Goal: Use online tool/utility: Utilize a website feature to perform a specific function

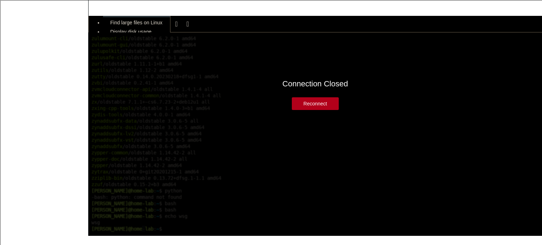
click at [314, 109] on button "Reconnect" at bounding box center [315, 103] width 47 height 13
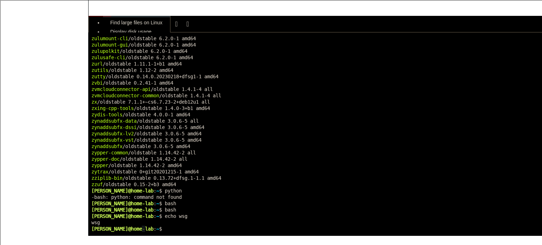
scroll to position [808422, 0]
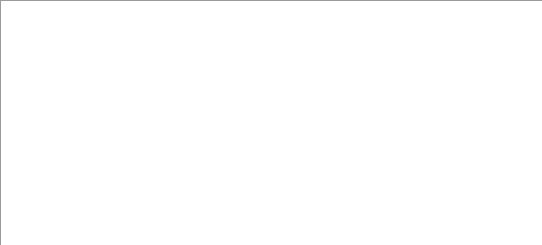
type input "[PERSON_NAME]"
click at [342, 90] on link "Login with Google" at bounding box center [352, 89] width 141 height 16
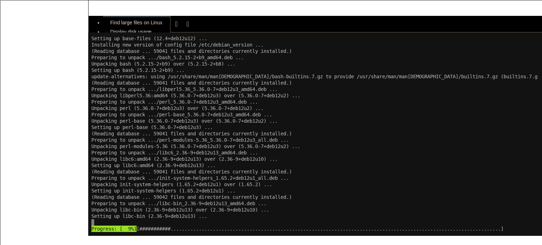
scroll to position [810100, 0]
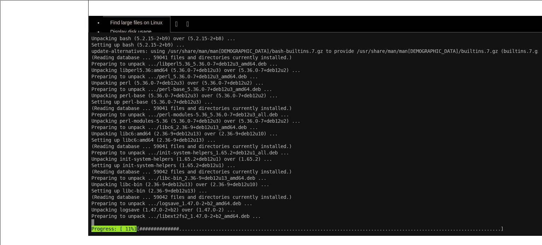
click at [186, 23] on div "" at bounding box center [187, 23] width 2 height 7
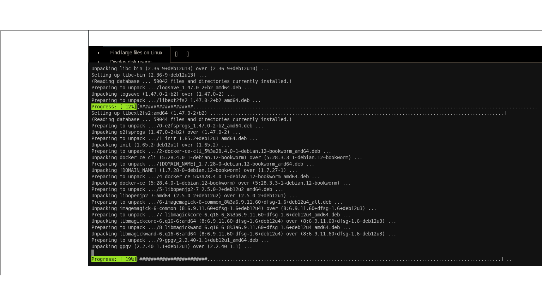
scroll to position [810277, 0]
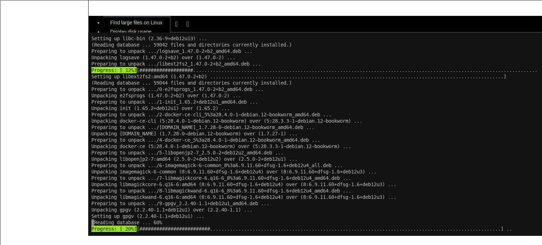
click at [186, 23] on div "" at bounding box center [187, 23] width 2 height 7
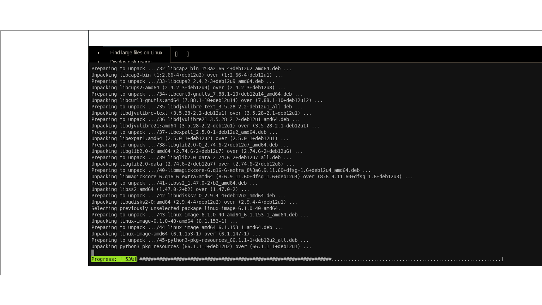
scroll to position [810900, 0]
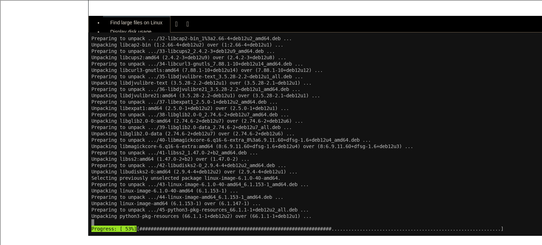
click at [183, 25] on button "" at bounding box center [188, 24] width 11 height 11
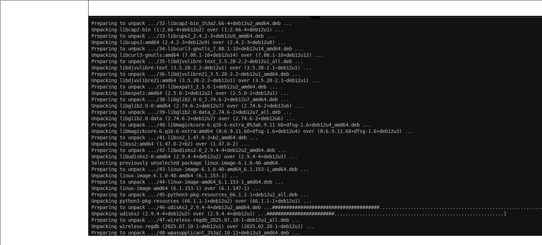
scroll to position [810996, 0]
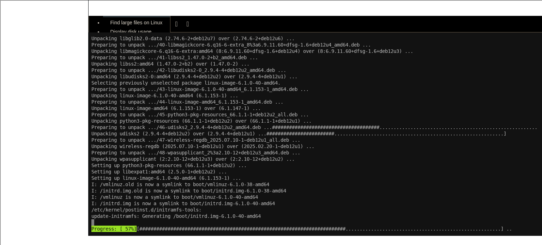
click at [203, 205] on x-row "I: /initrd.img is now a symlink to boot/initrd.img-6.1.0-40-amd64" at bounding box center [314, 204] width 447 height 6
click at [186, 20] on div "" at bounding box center [187, 23] width 2 height 7
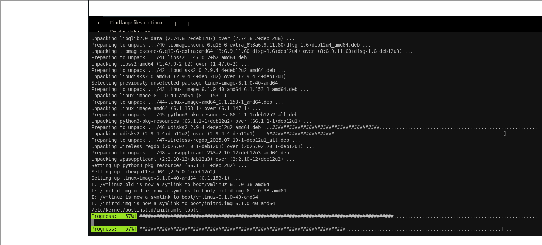
click at [186, 26] on div "" at bounding box center [187, 23] width 2 height 7
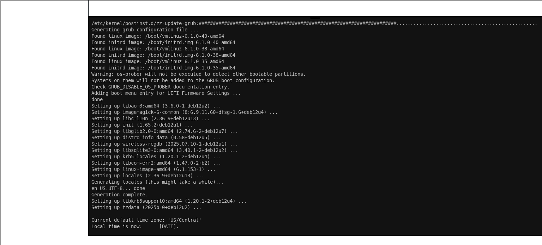
scroll to position [811262, 0]
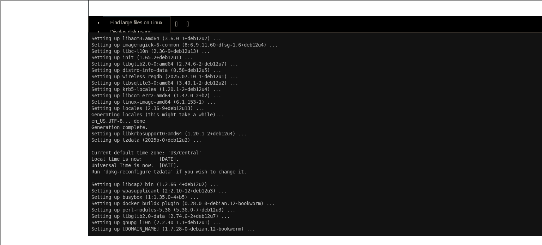
click at [184, 134] on x-row "Setting up libkrb5support0:amd64 (1.20.1-2+deb12u4) ..." at bounding box center [314, 134] width 447 height 6
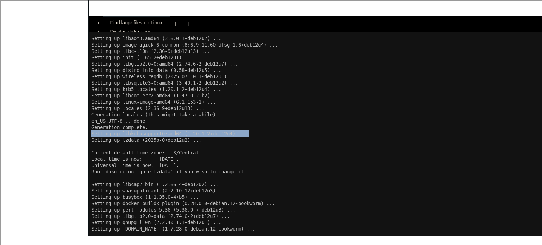
click at [184, 134] on x-row "Setting up libkrb5support0:amd64 (1.20.1-2+deb12u4) ..." at bounding box center [314, 134] width 447 height 6
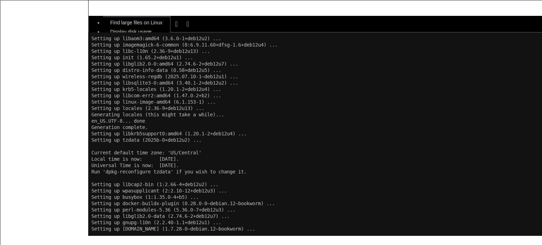
click at [184, 134] on x-row "Setting up libkrb5support0:amd64 (1.20.1-2+deb12u4) ..." at bounding box center [314, 134] width 447 height 6
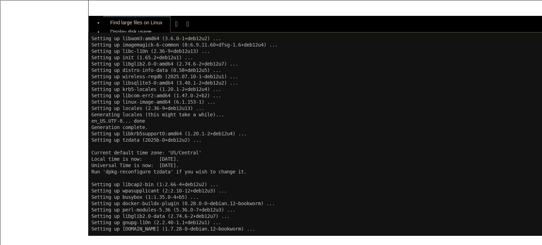
click at [184, 134] on x-row "Setting up libkrb5support0:amd64 (1.20.1-2+deb12u4) ..." at bounding box center [314, 134] width 447 height 6
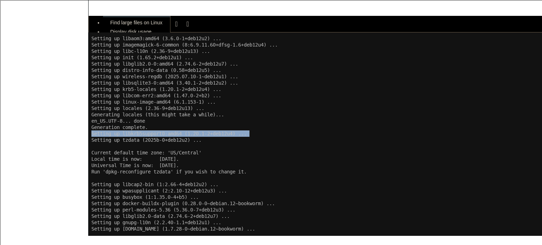
click at [267, 134] on x-row "Setting up libkrb5support0:amd64 (1.20.1-2+deb12u4) ..." at bounding box center [314, 134] width 447 height 6
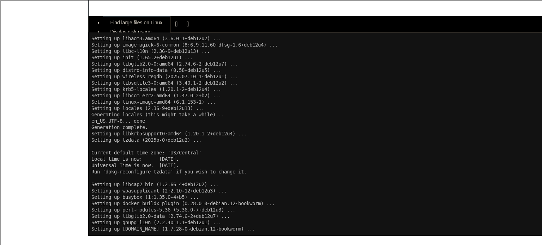
click at [267, 134] on x-row "Setting up libkrb5support0:amd64 (1.20.1-2+deb12u4) ..." at bounding box center [314, 134] width 447 height 6
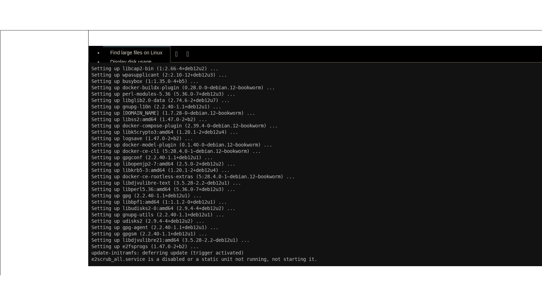
scroll to position [811447, 0]
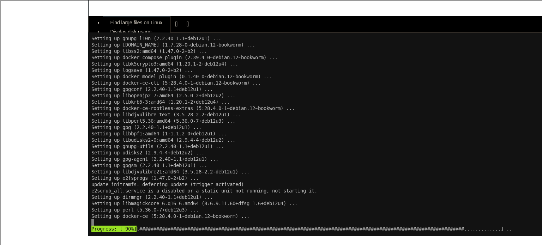
click at [186, 23] on div "" at bounding box center [187, 23] width 2 height 7
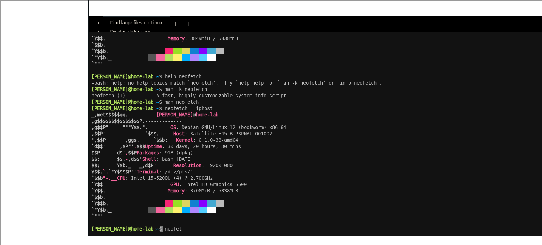
scroll to position [812826, 0]
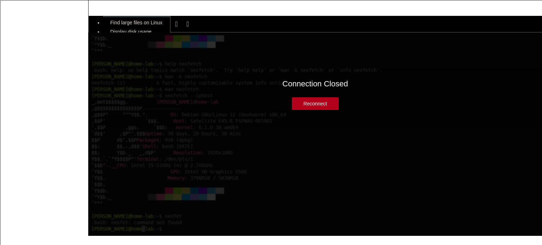
click at [311, 100] on button "Reconnect" at bounding box center [315, 103] width 47 height 13
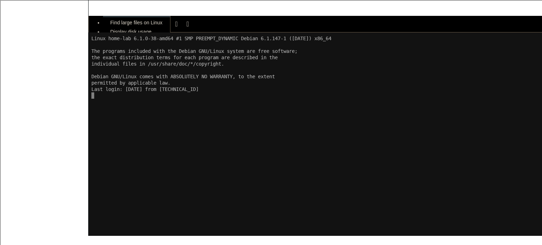
click at [175, 22] on icon "button" at bounding box center [176, 24] width 2 height 5
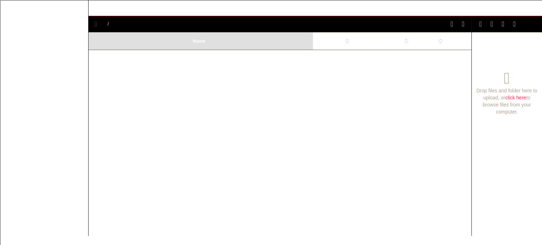
type input "/home/[PERSON_NAME]"
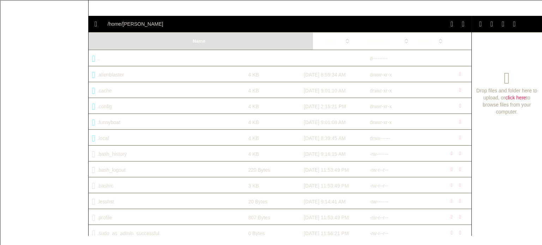
click at [191, 8] on div "" at bounding box center [192, 8] width 2 height 6
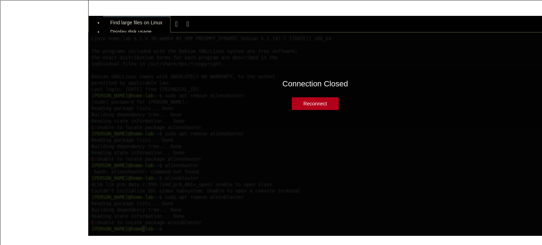
click at [321, 109] on button "Reconnect" at bounding box center [315, 103] width 47 height 13
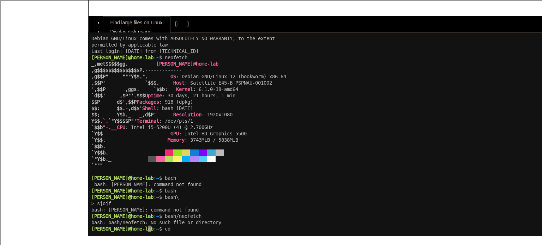
scroll to position [812870, 0]
